Goal: Task Accomplishment & Management: Manage account settings

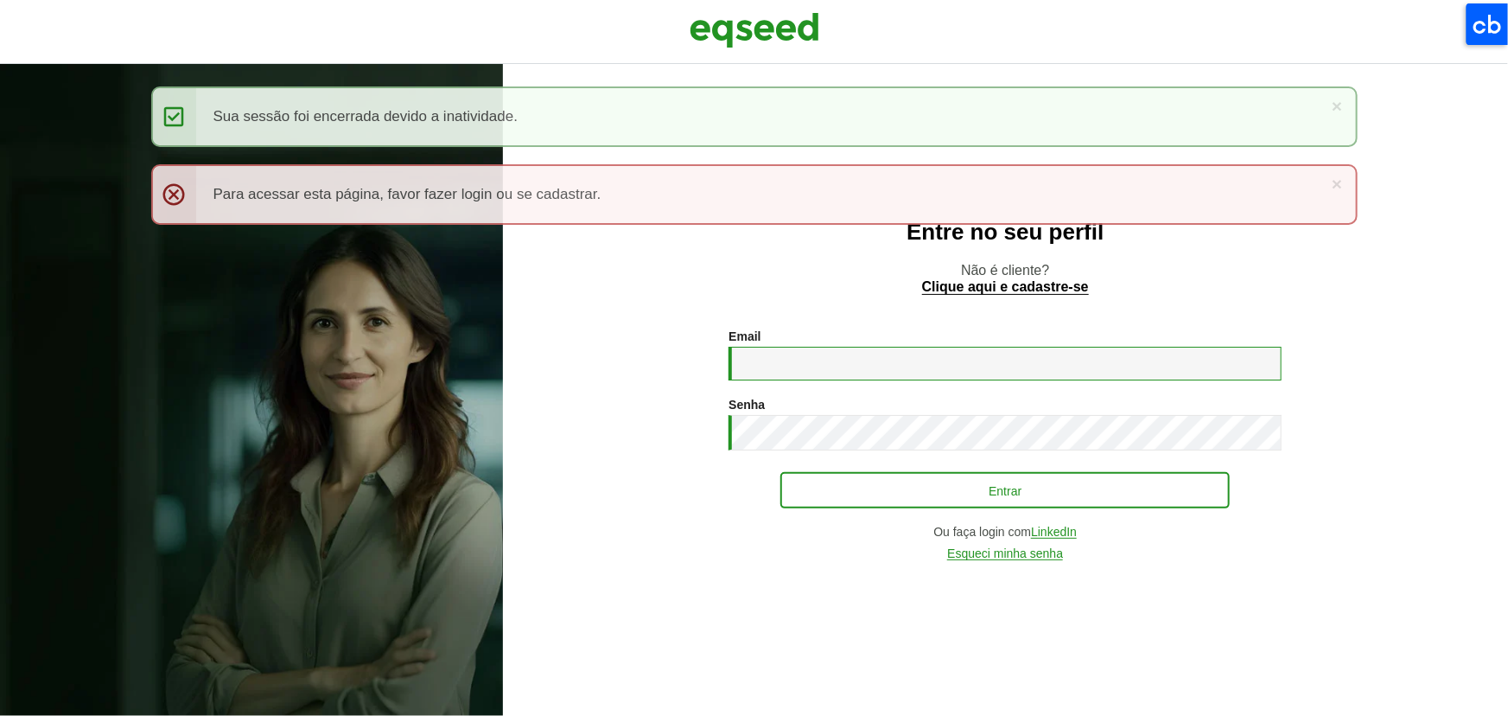
type input "**********"
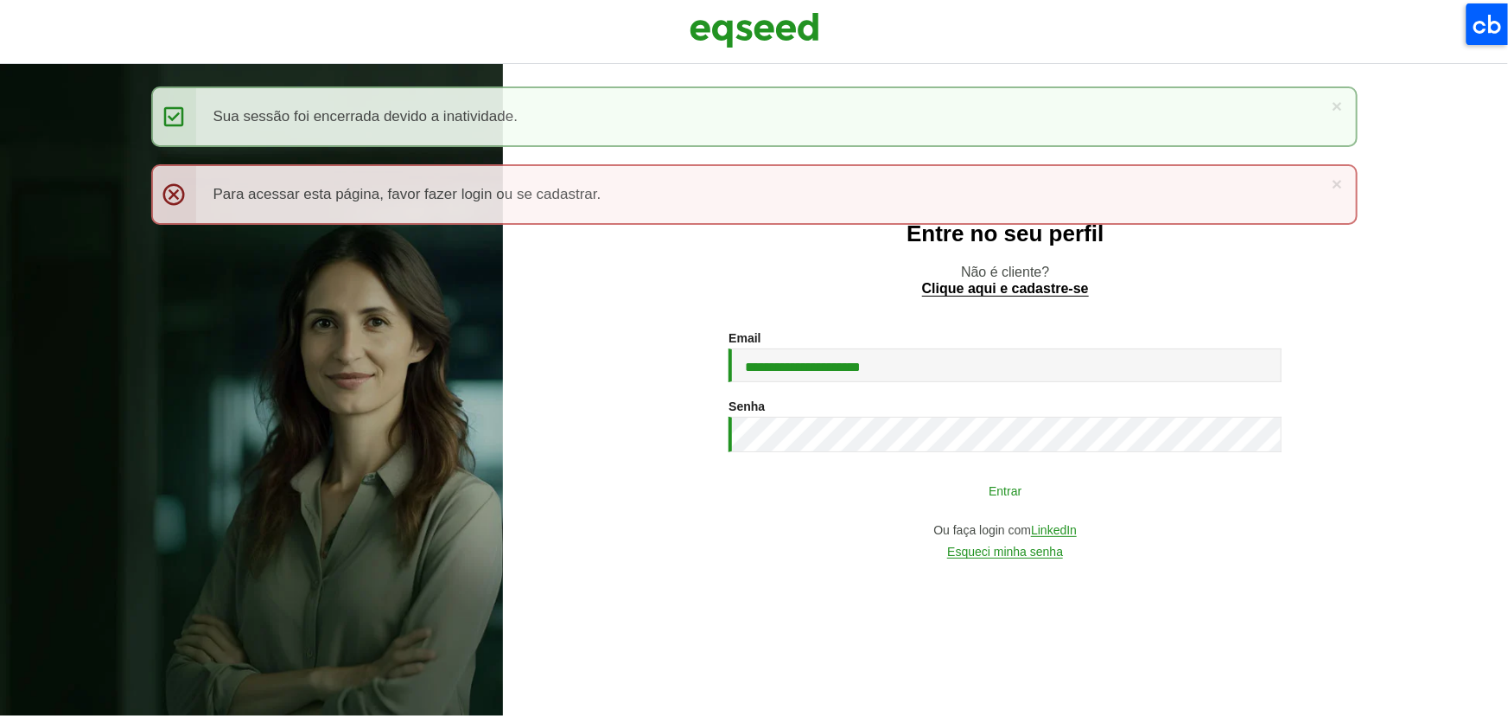
click at [970, 493] on button "Entrar" at bounding box center [1004, 490] width 449 height 33
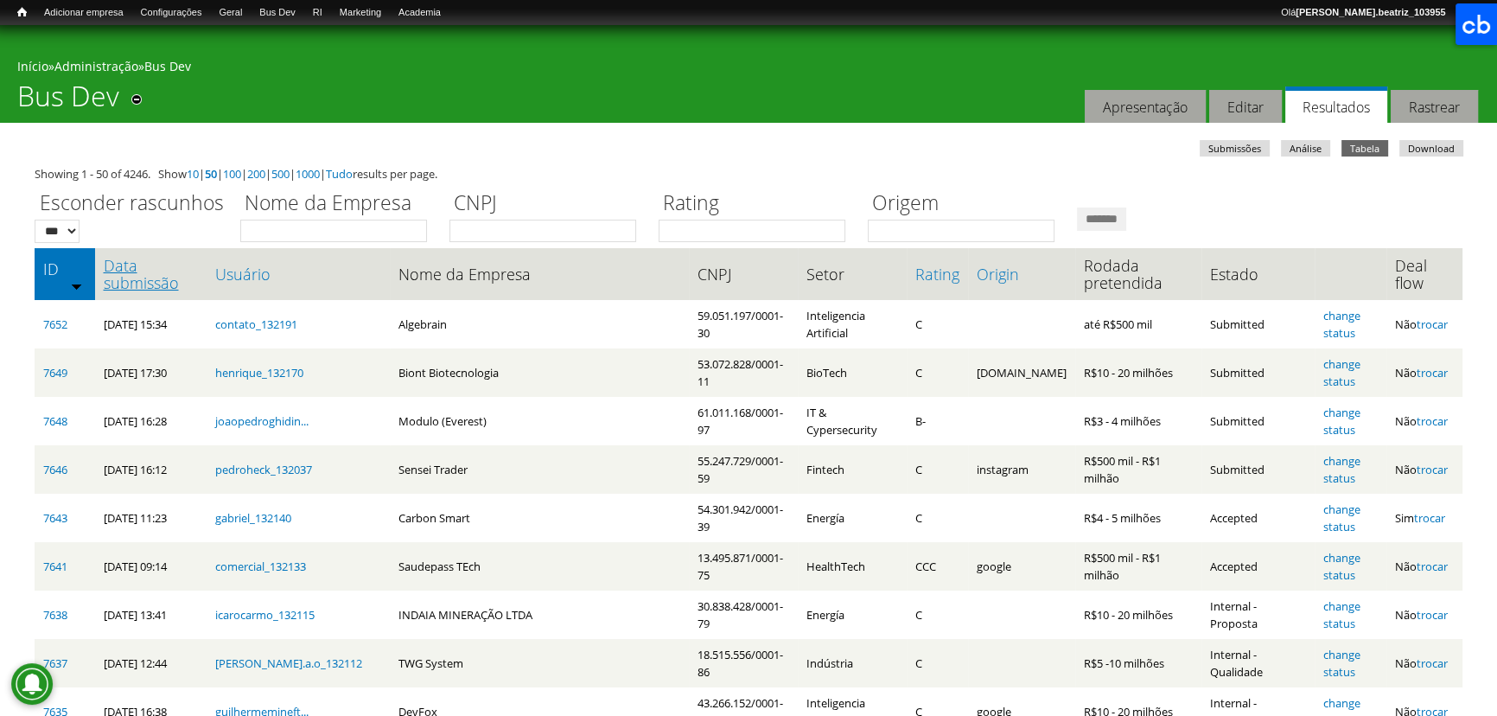
click at [131, 285] on link "Data submissão" at bounding box center [151, 274] width 94 height 35
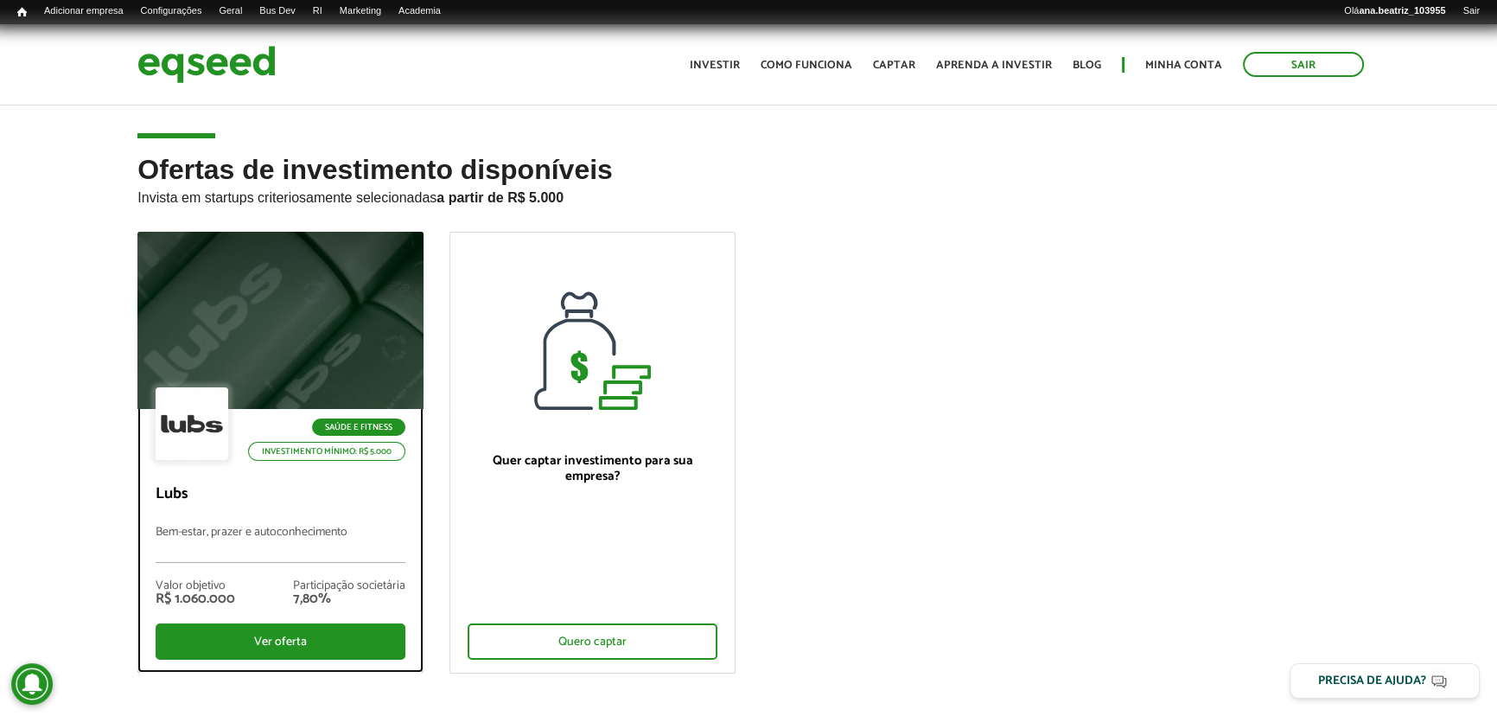
click at [282, 428] on li "Saúde e Fitness" at bounding box center [322, 426] width 166 height 17
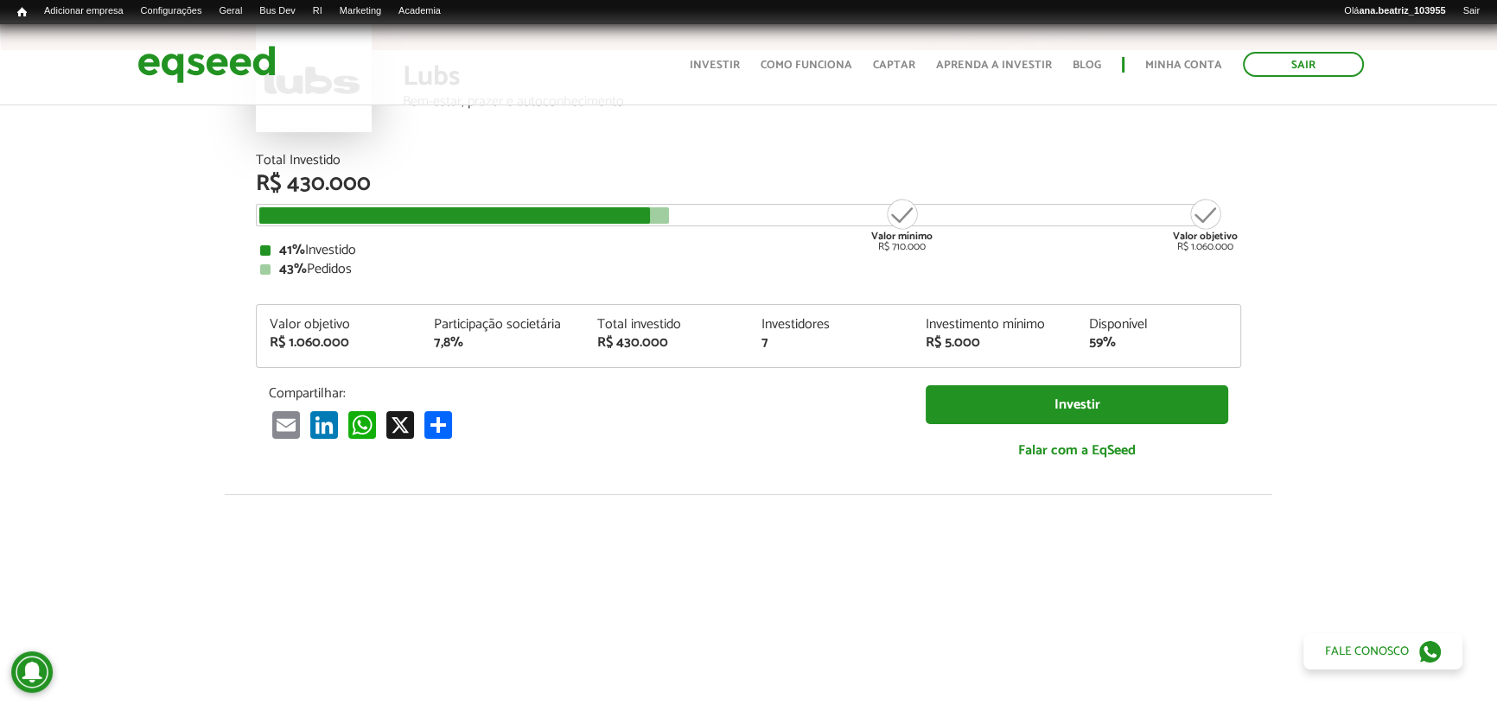
scroll to position [168, 0]
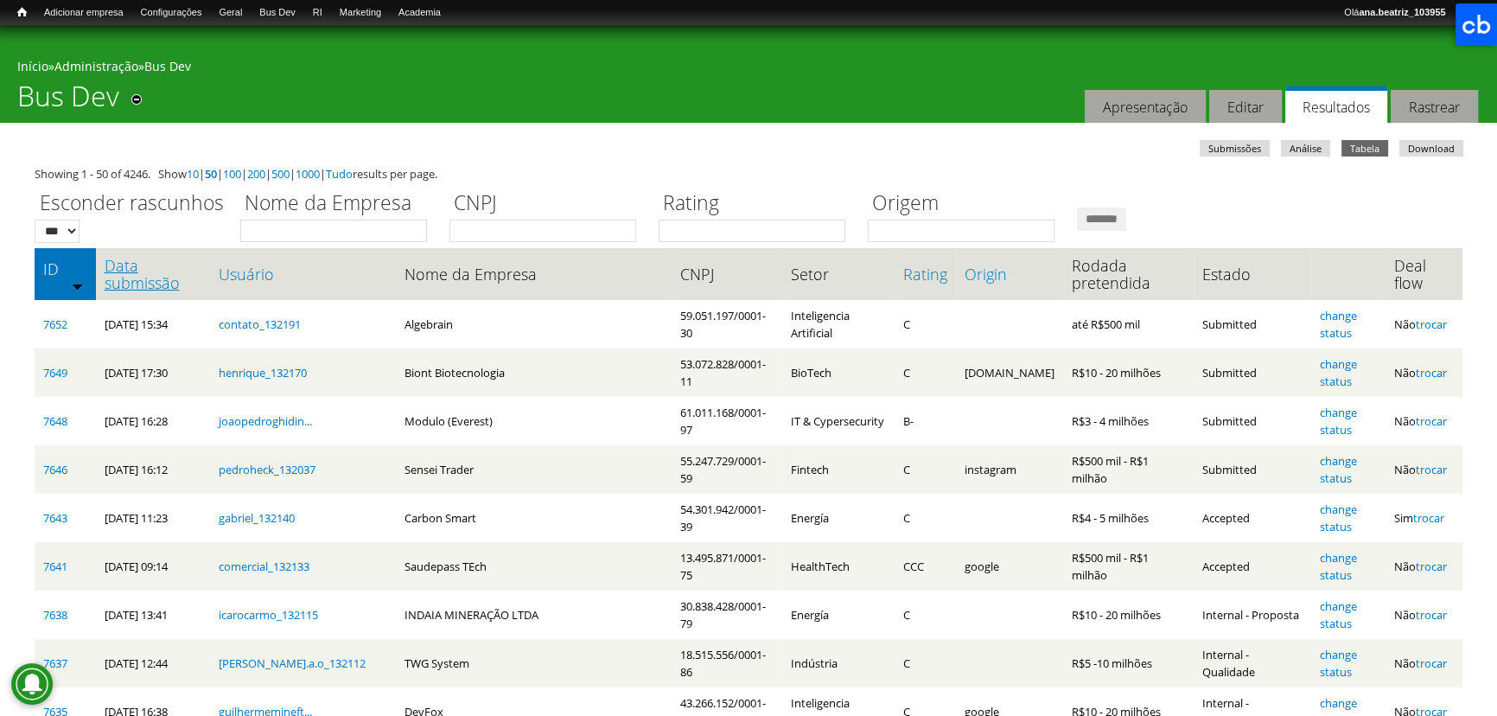
click at [161, 264] on link "Data submissão" at bounding box center [153, 274] width 97 height 35
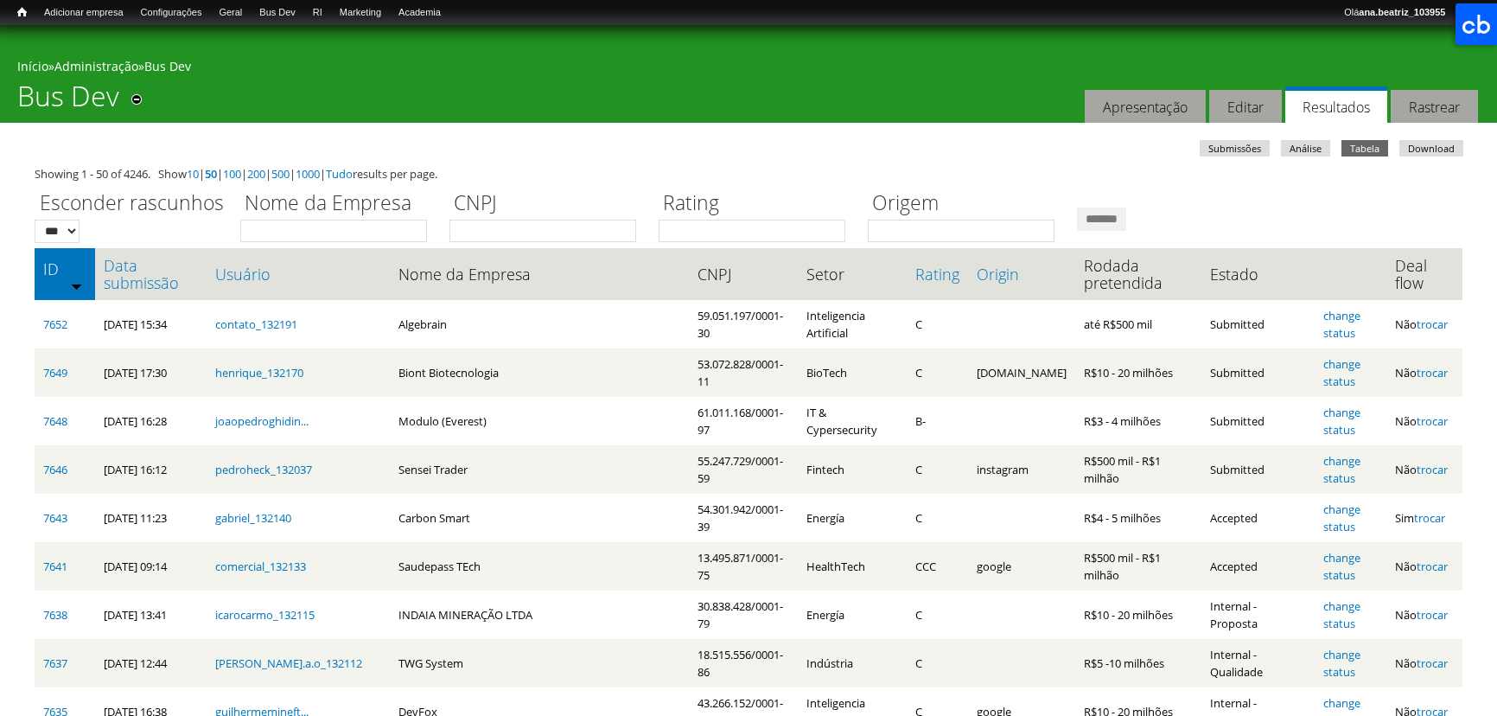
click at [131, 277] on link "Data submissão" at bounding box center [151, 274] width 94 height 35
